Goal: Transaction & Acquisition: Purchase product/service

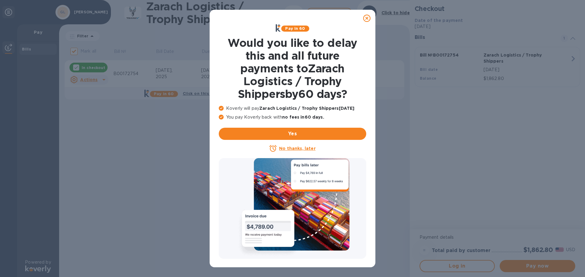
click at [295, 148] on u "No thanks, later" at bounding box center [297, 148] width 36 height 5
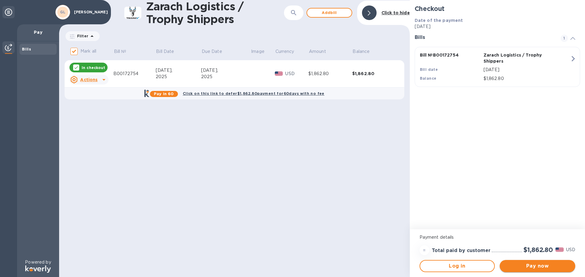
click at [529, 266] on span "Pay now" at bounding box center [537, 266] width 66 height 7
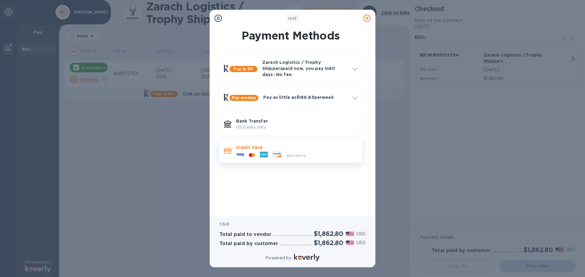
click at [238, 151] on icon at bounding box center [240, 155] width 8 height 8
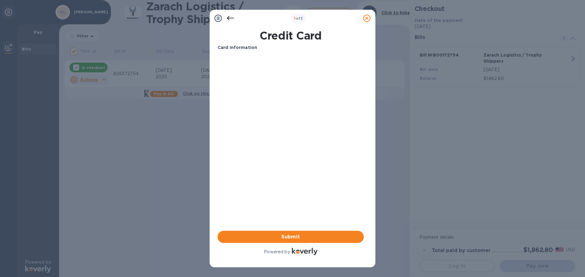
click at [289, 36] on h1 "Credit Card" at bounding box center [290, 35] width 151 height 13
click at [267, 49] on p "Card Information" at bounding box center [290, 47] width 146 height 6
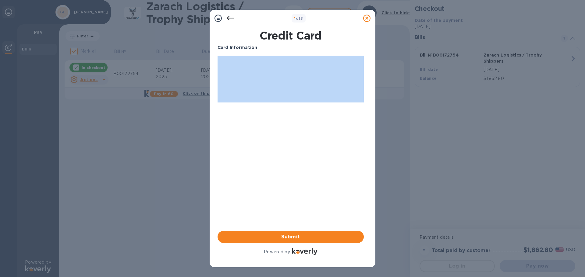
click at [267, 49] on p "Card Information" at bounding box center [290, 47] width 146 height 6
click at [290, 238] on span "Submit" at bounding box center [290, 237] width 136 height 7
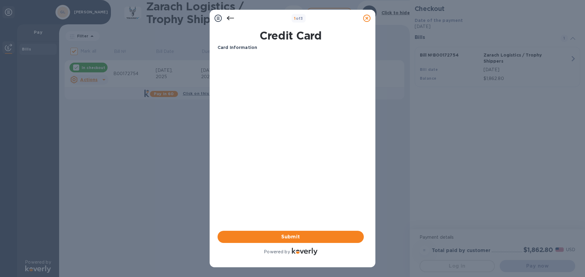
click at [217, 19] on icon at bounding box center [217, 18] width 7 height 7
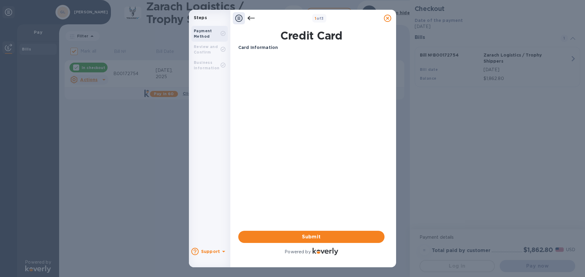
click at [218, 33] on div "Payment Method" at bounding box center [207, 33] width 27 height 11
click at [212, 51] on div "Review and Confirm" at bounding box center [207, 49] width 27 height 11
click at [213, 68] on b "Business Information" at bounding box center [207, 65] width 26 height 10
click at [240, 20] on icon at bounding box center [238, 18] width 7 height 7
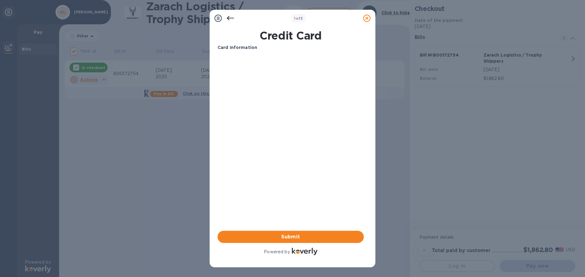
click at [215, 17] on icon at bounding box center [217, 18] width 7 height 7
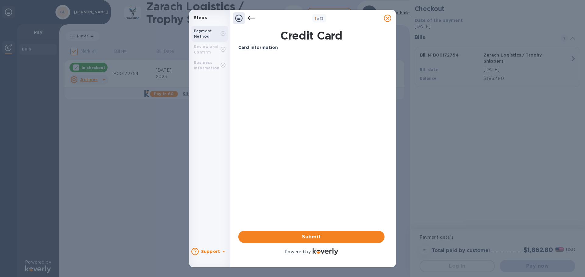
click at [219, 33] on div "Payment Method" at bounding box center [207, 33] width 27 height 11
drag, startPoint x: 214, startPoint y: 33, endPoint x: 221, endPoint y: 33, distance: 7.3
click at [214, 33] on div "Payment Method" at bounding box center [207, 33] width 27 height 11
click at [302, 34] on h1 "Credit Card" at bounding box center [311, 35] width 151 height 13
click at [305, 36] on h1 "Credit Card" at bounding box center [311, 35] width 151 height 13
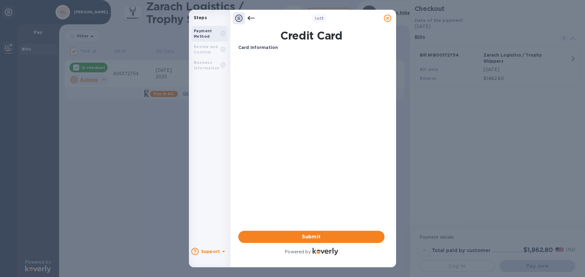
click at [305, 37] on h1 "Credit Card" at bounding box center [311, 35] width 151 height 13
click at [215, 253] on b "Support" at bounding box center [210, 251] width 19 height 5
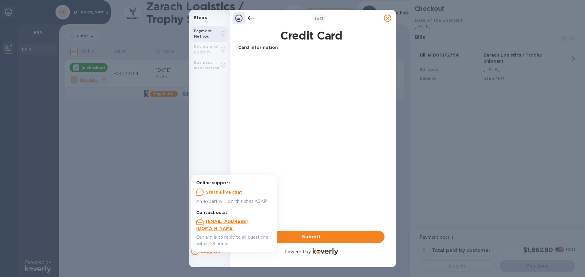
click at [226, 199] on p "An expert will join this chat ASAP." at bounding box center [234, 202] width 76 height 6
click at [226, 192] on u "Start a live chat" at bounding box center [224, 192] width 37 height 5
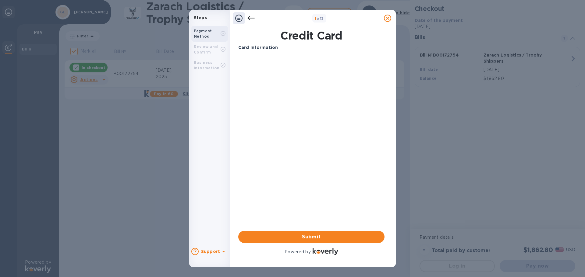
click at [395, 16] on div at bounding box center [387, 18] width 17 height 17
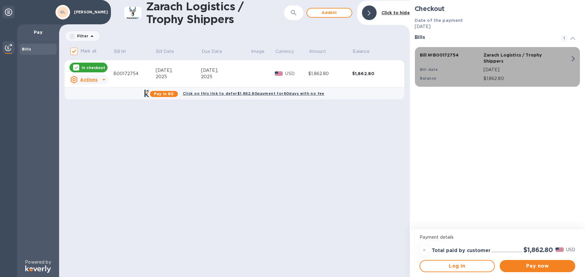
click at [574, 59] on icon "button" at bounding box center [572, 58] width 3 height 5
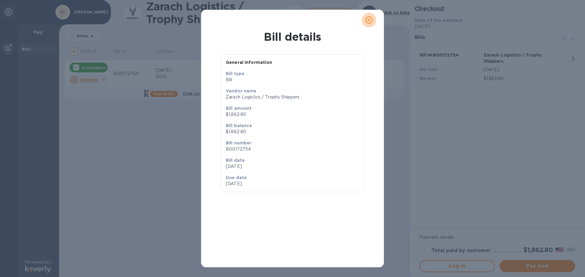
click at [366, 20] on icon "close" at bounding box center [369, 20] width 6 height 6
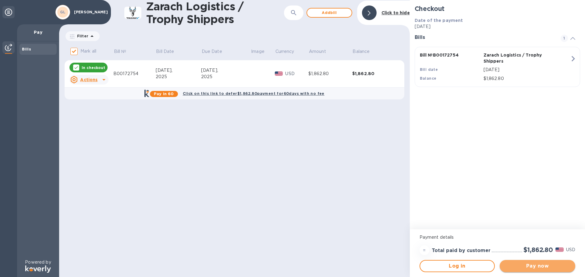
click at [534, 265] on span "Pay now" at bounding box center [537, 266] width 66 height 7
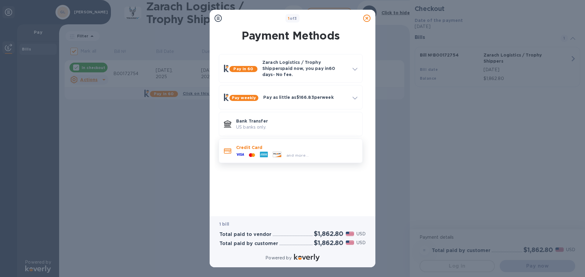
click at [256, 145] on p "Credit Card" at bounding box center [296, 148] width 121 height 6
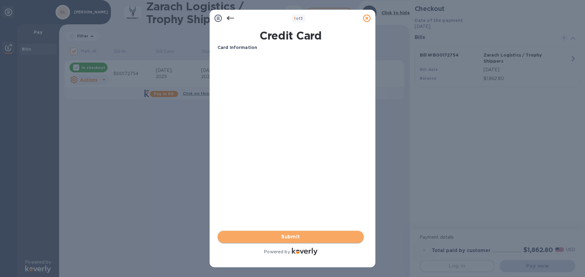
click at [289, 238] on span "Submit" at bounding box center [290, 237] width 136 height 7
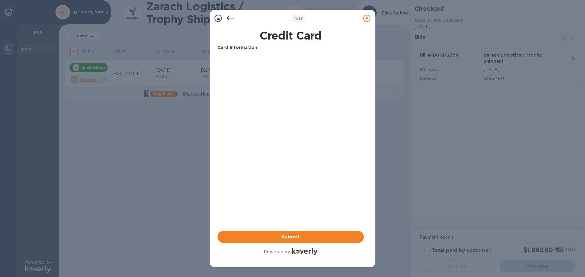
click at [292, 256] on div at bounding box center [305, 252] width 26 height 9
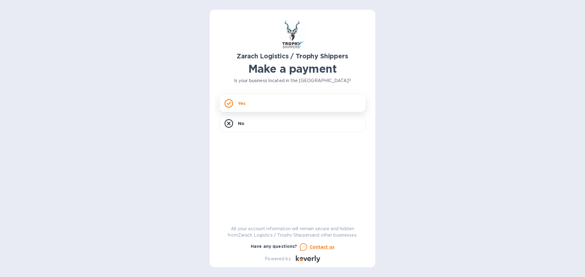
click at [242, 103] on p "Yes" at bounding box center [241, 103] width 7 height 6
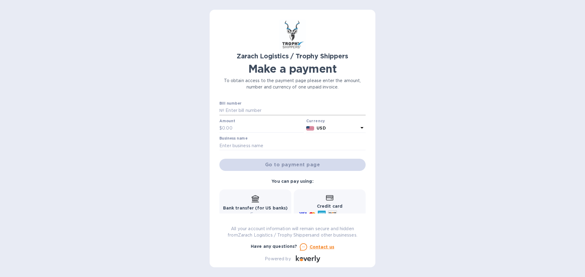
click at [240, 111] on input "text" at bounding box center [294, 110] width 141 height 9
type input "B00172754"
click at [252, 128] on input "text" at bounding box center [263, 128] width 82 height 9
type input "1,862.80"
click at [237, 148] on input "text" at bounding box center [292, 145] width 146 height 9
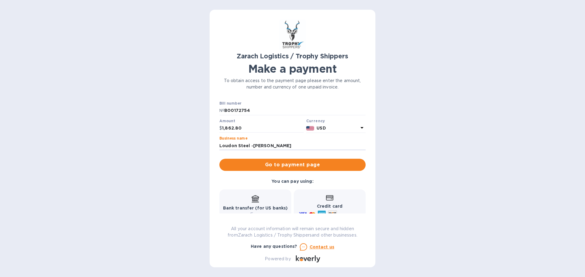
type input "Loudon Steel -[PERSON_NAME]"
click at [324, 206] on b "Credit card" at bounding box center [330, 206] width 26 height 5
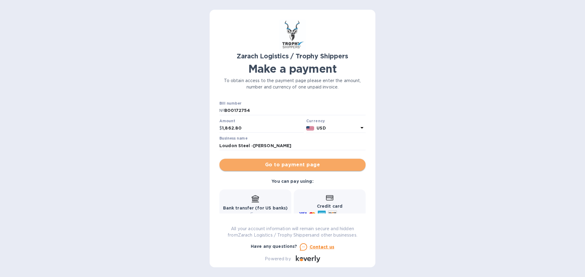
click at [299, 168] on span "Go to payment page" at bounding box center [292, 164] width 136 height 7
